Goal: Task Accomplishment & Management: Manage account settings

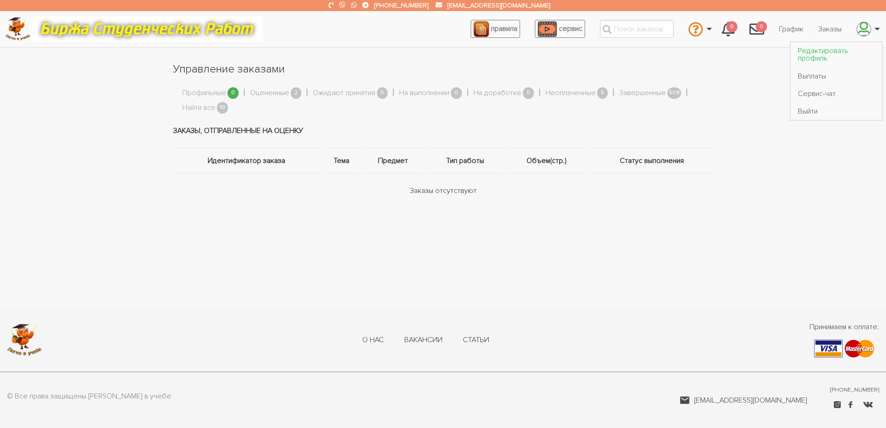
click at [823, 48] on link "Редактировать профиль" at bounding box center [835, 54] width 91 height 25
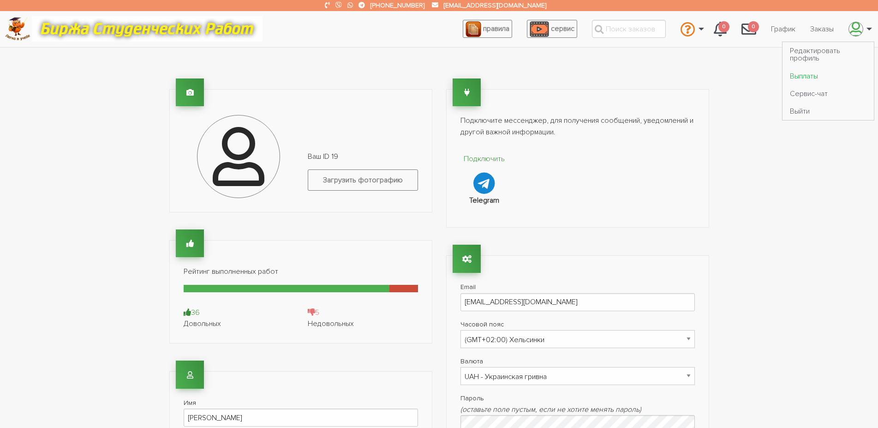
click at [809, 74] on link "Выплаты" at bounding box center [827, 76] width 91 height 18
